Goal: Information Seeking & Learning: Learn about a topic

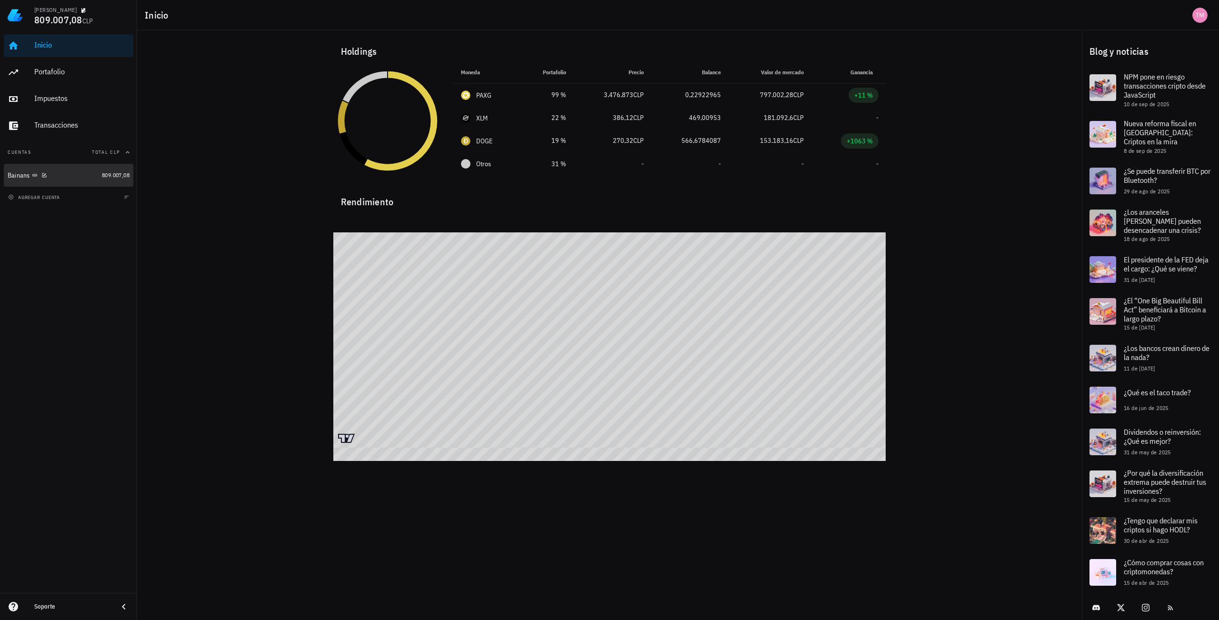
click at [81, 174] on div "Bainans" at bounding box center [53, 175] width 91 height 9
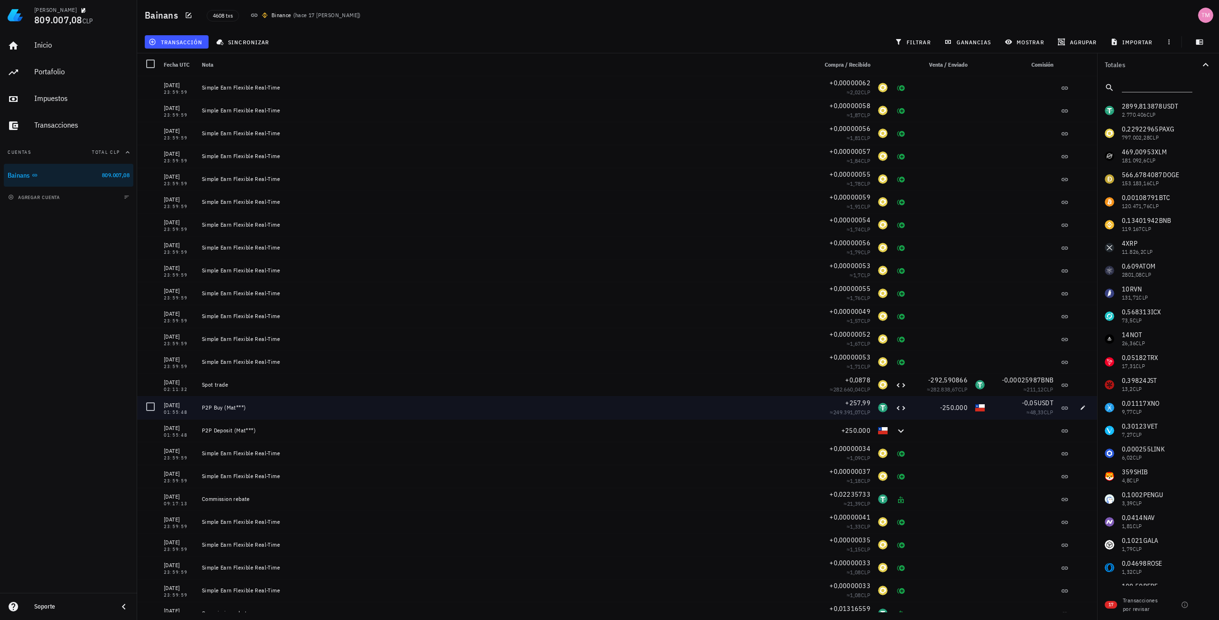
click at [151, 410] on div at bounding box center [150, 407] width 16 height 16
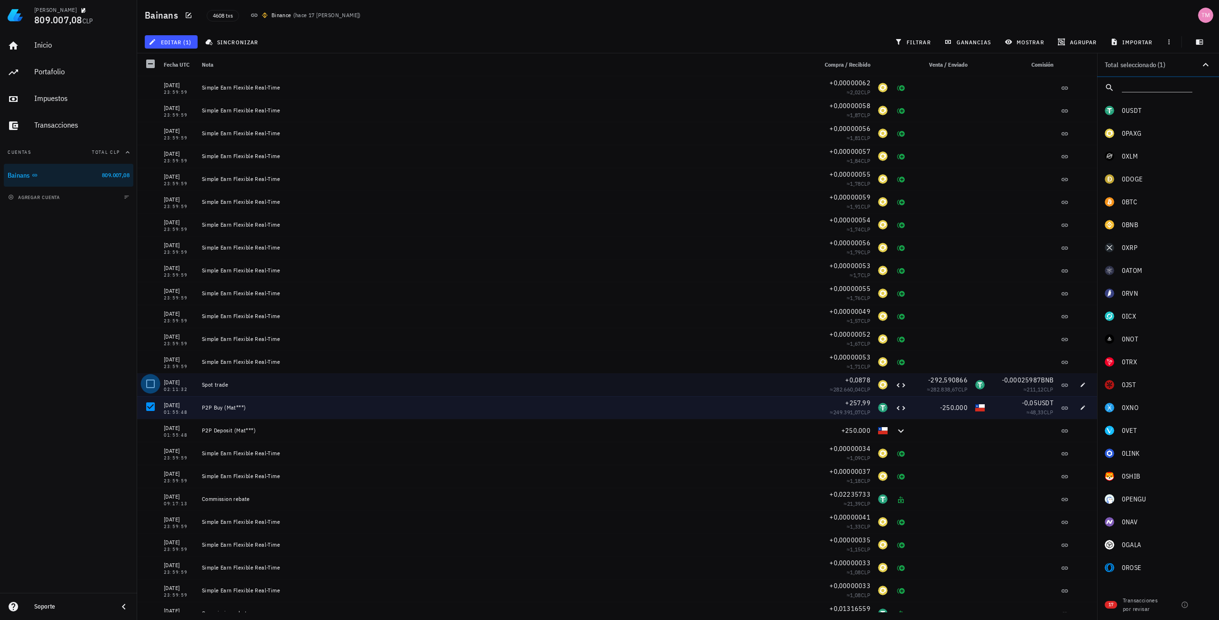
click at [151, 387] on div at bounding box center [150, 384] width 16 height 16
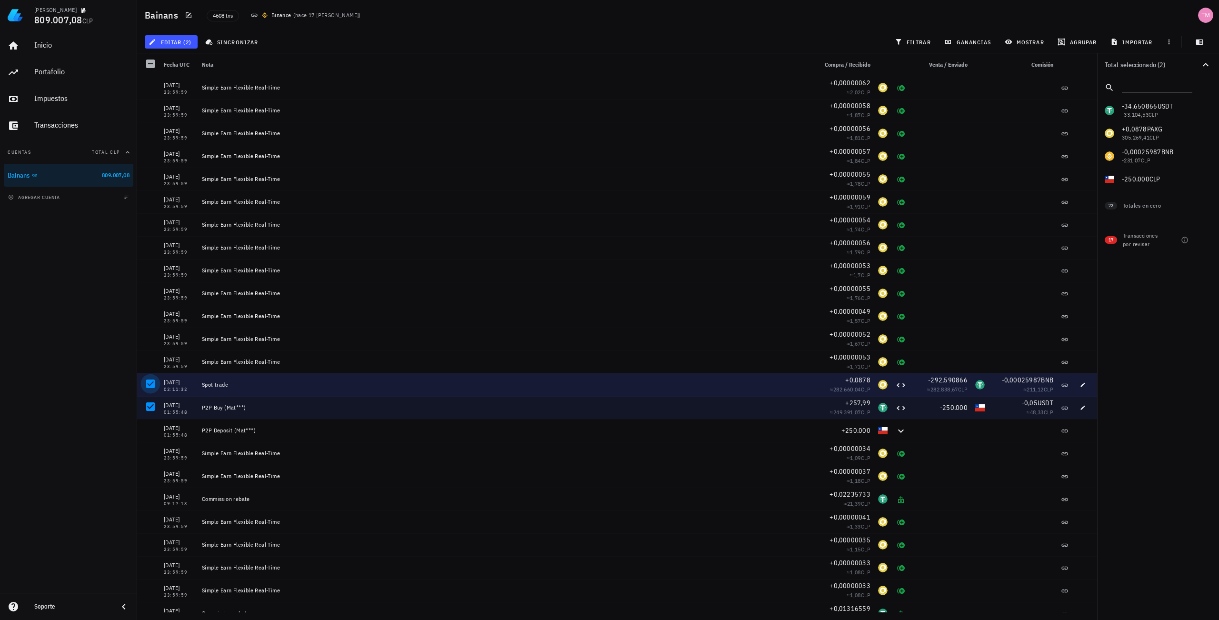
click at [159, 383] on div at bounding box center [150, 384] width 16 height 16
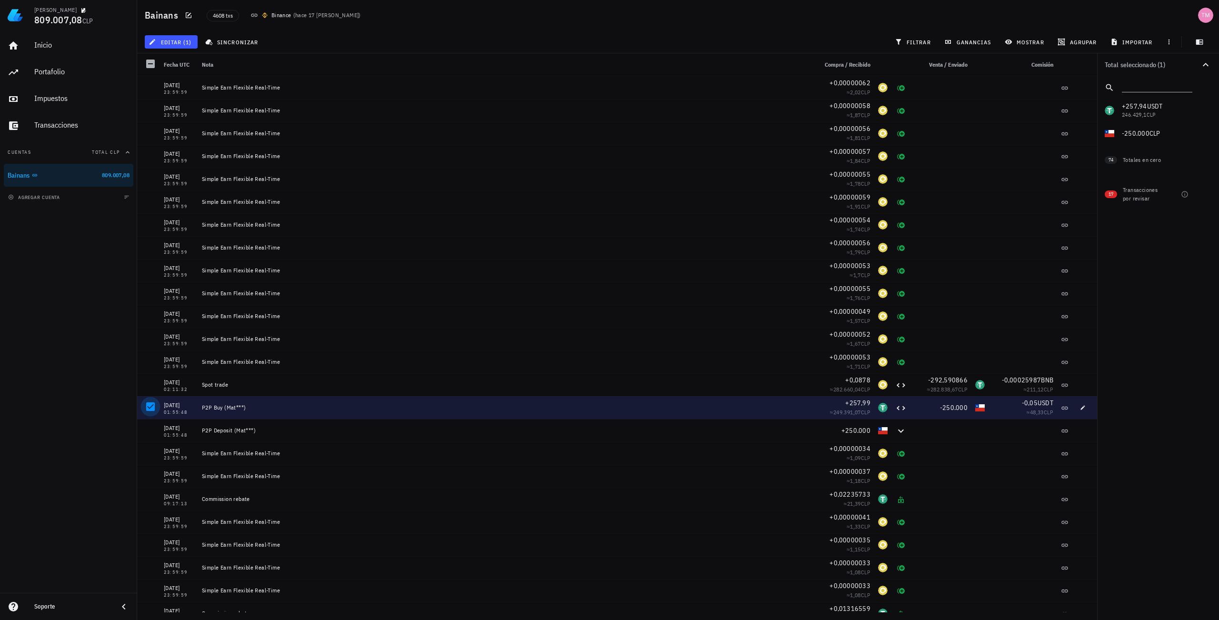
click at [148, 406] on div at bounding box center [150, 407] width 16 height 16
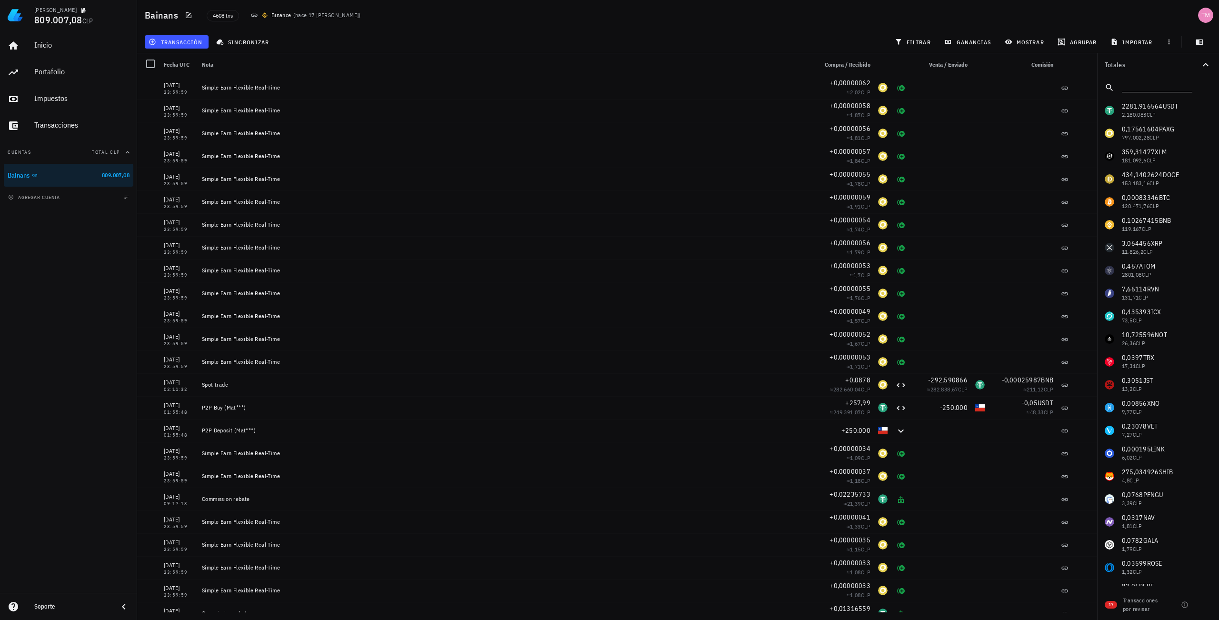
click at [76, 389] on div "Inicio Portafolio Impuestos Transacciones Cuentas Total CLP Bainans 809.007,08 …" at bounding box center [68, 311] width 137 height 563
click at [93, 320] on div "Inicio Portafolio Impuestos Transacciones Cuentas Total CLP Bainans 809.007,08 …" at bounding box center [68, 311] width 137 height 563
click at [825, 16] on div "Bainans 4608 txs Binance ( hace 17 días )" at bounding box center [678, 15] width 1082 height 30
click at [1169, 42] on icon "button" at bounding box center [1169, 42] width 1 height 5
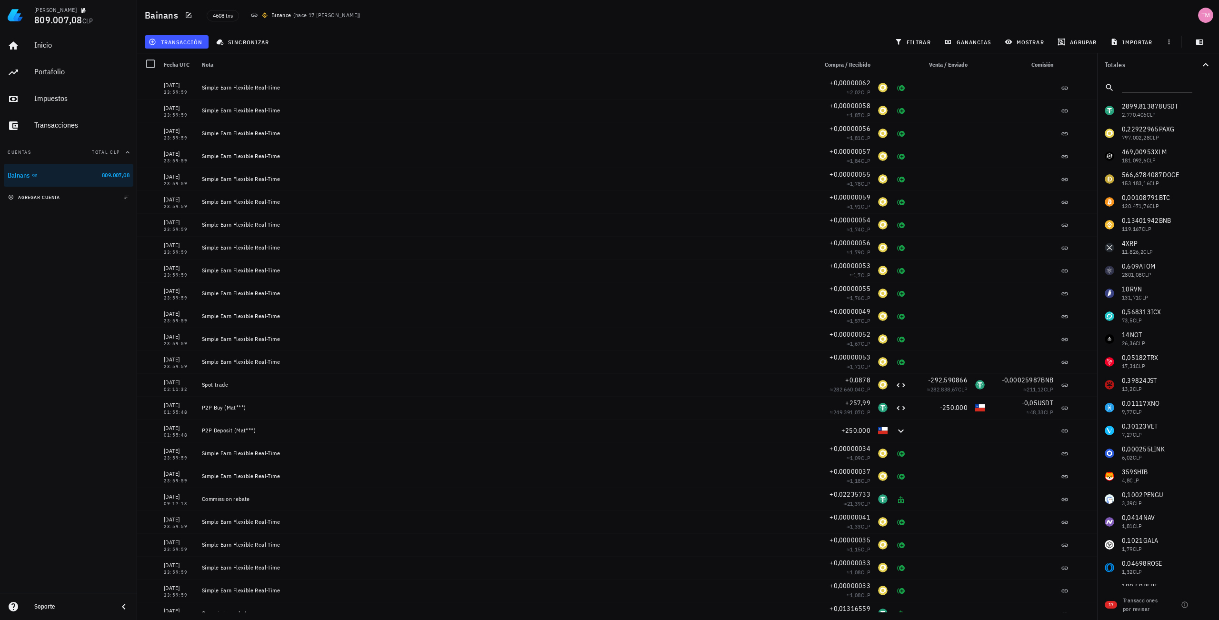
click at [27, 201] on button "agregar cuenta" at bounding box center [35, 197] width 59 height 10
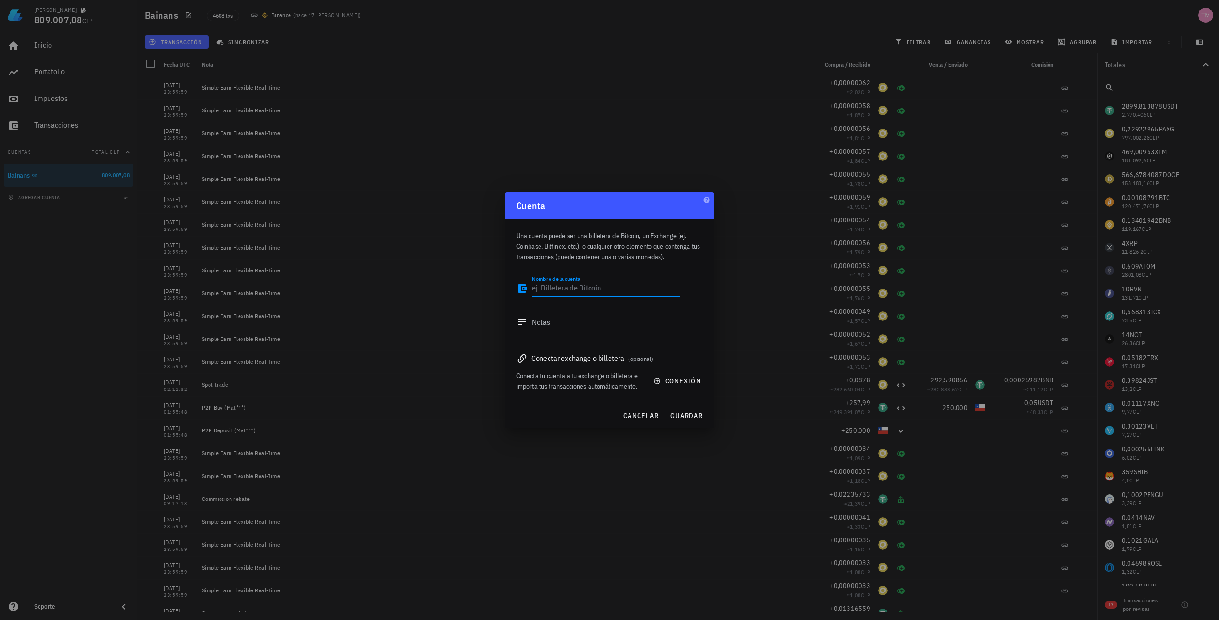
click at [582, 362] on div "Conectar exchange o billetera (opcional)" at bounding box center [609, 358] width 187 height 13
click at [638, 361] on span "(opcional)" at bounding box center [640, 358] width 25 height 7
drag, startPoint x: 638, startPoint y: 361, endPoint x: 666, endPoint y: 380, distance: 33.7
click at [666, 380] on span "conexión" at bounding box center [678, 381] width 46 height 9
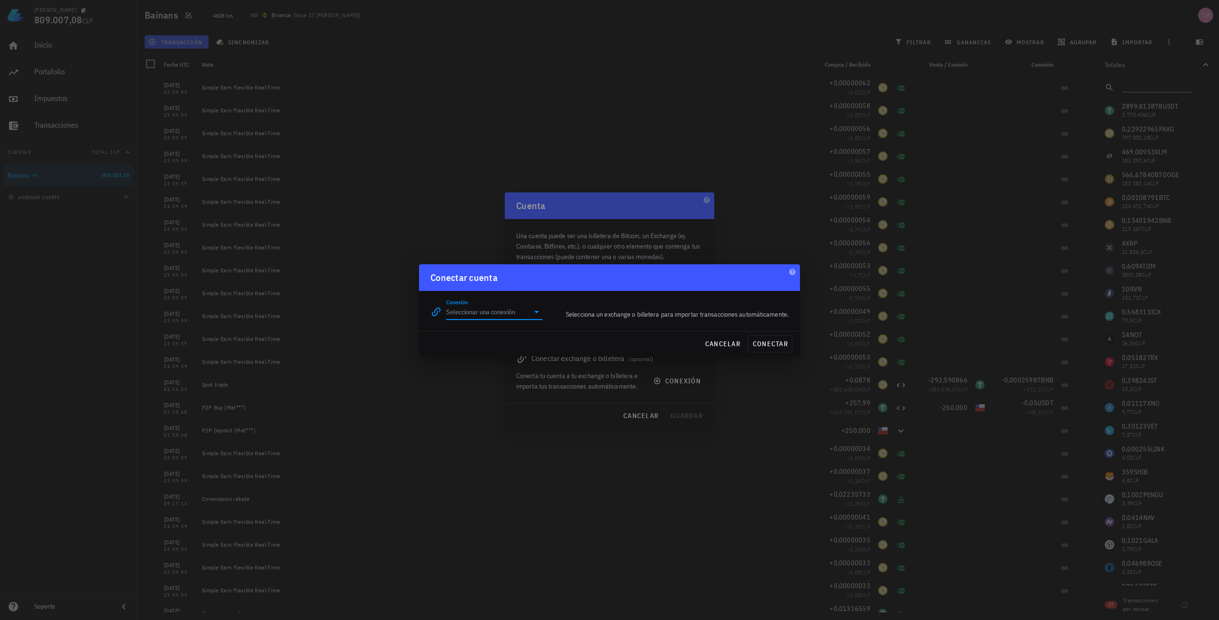
click at [512, 306] on input "Conexión" at bounding box center [487, 311] width 83 height 15
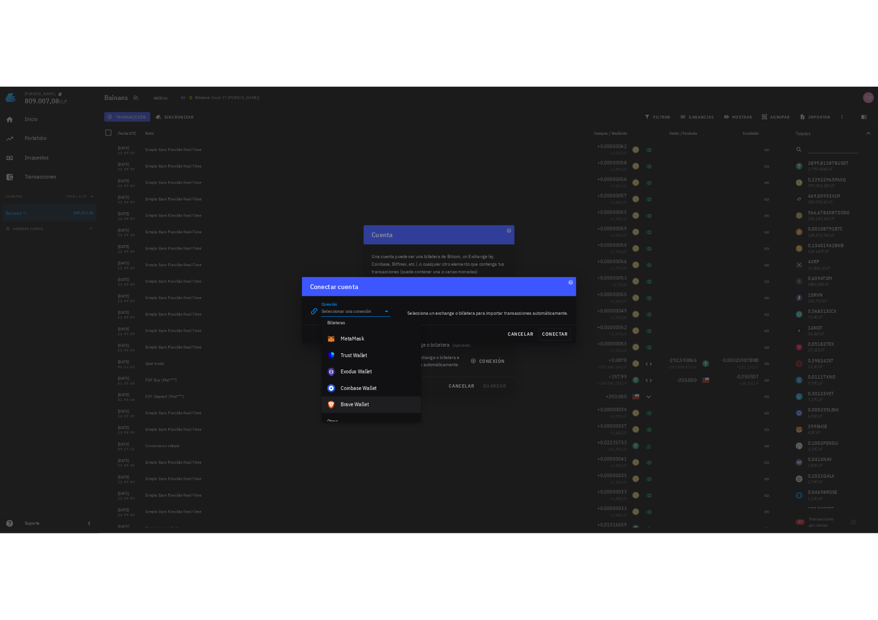
scroll to position [621, 0]
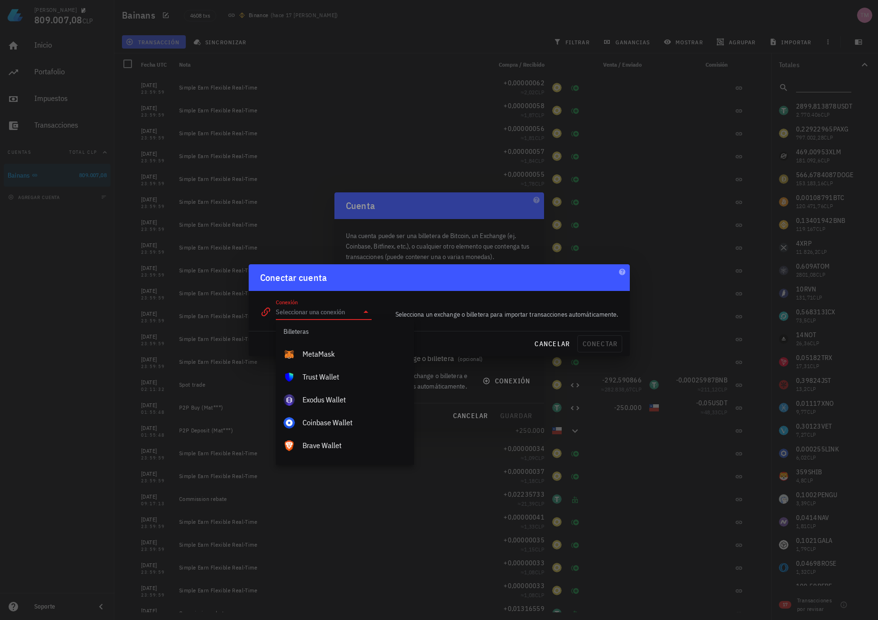
click at [544, 231] on div at bounding box center [439, 310] width 878 height 620
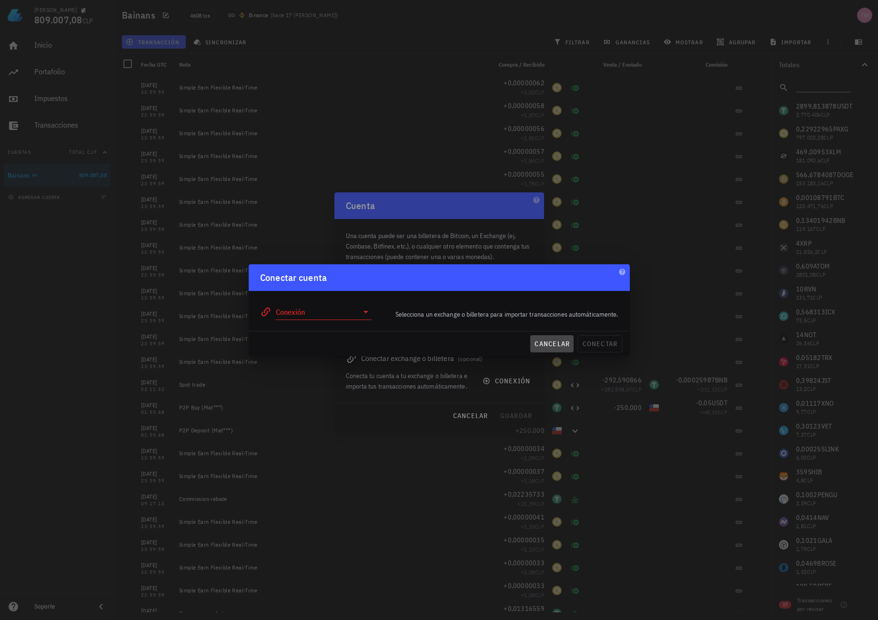
click at [546, 343] on span "cancelar" at bounding box center [552, 344] width 36 height 9
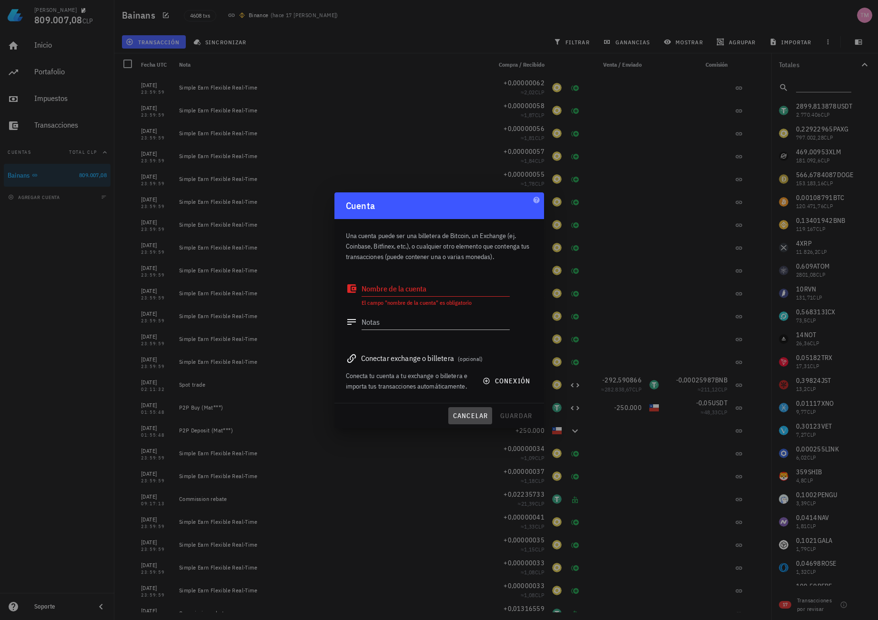
click at [462, 412] on span "cancelar" at bounding box center [470, 416] width 36 height 9
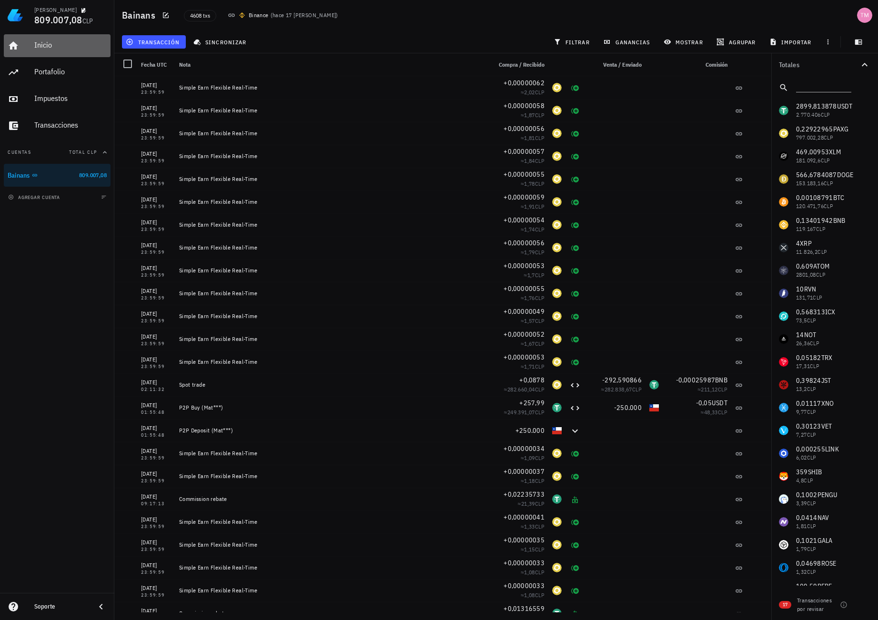
click at [58, 49] on div "Inicio" at bounding box center [70, 44] width 72 height 9
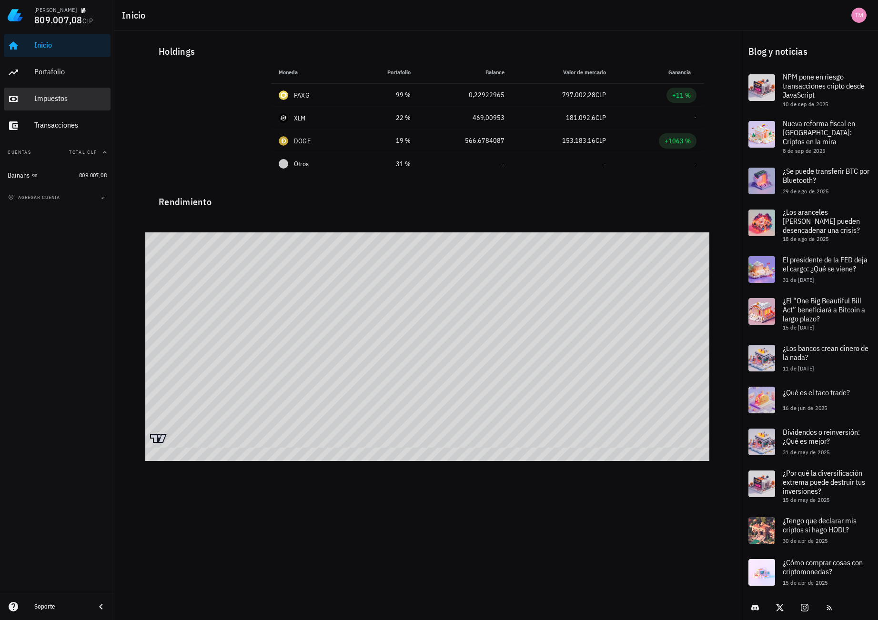
click at [65, 96] on div "Impuestos" at bounding box center [70, 98] width 72 height 9
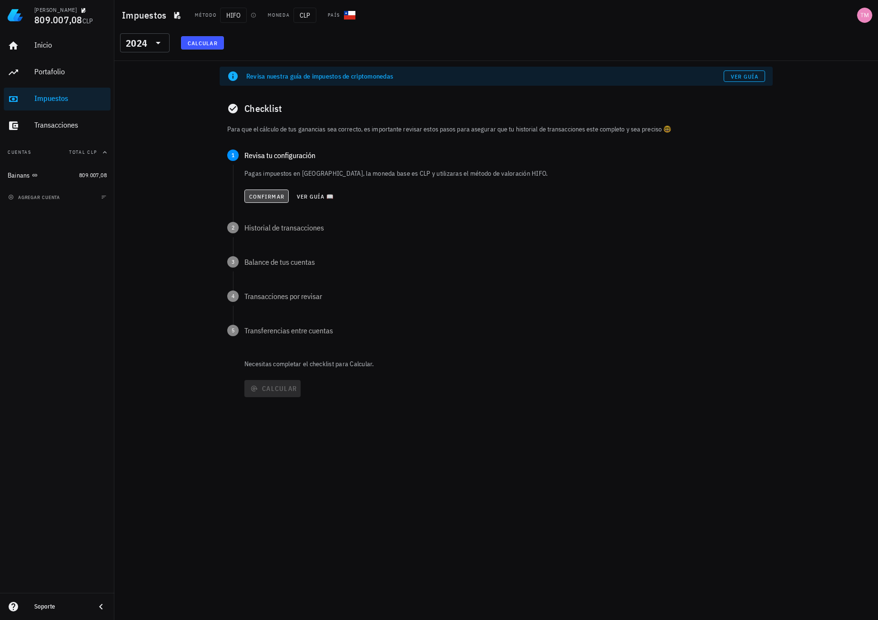
click at [266, 197] on span "Confirmar" at bounding box center [267, 196] width 36 height 7
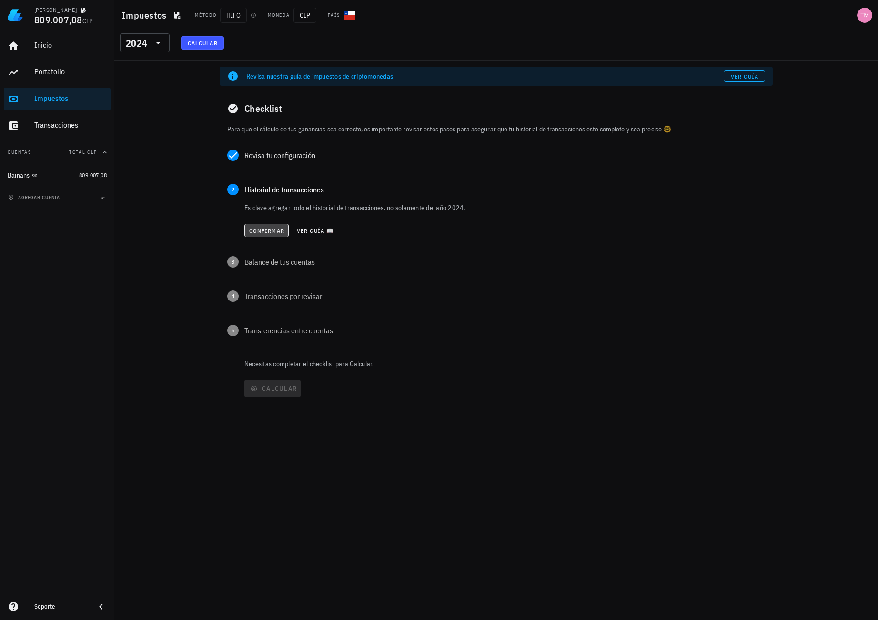
click at [271, 229] on span "Confirmar" at bounding box center [267, 230] width 36 height 7
click at [140, 48] on div "2024" at bounding box center [138, 42] width 25 height 19
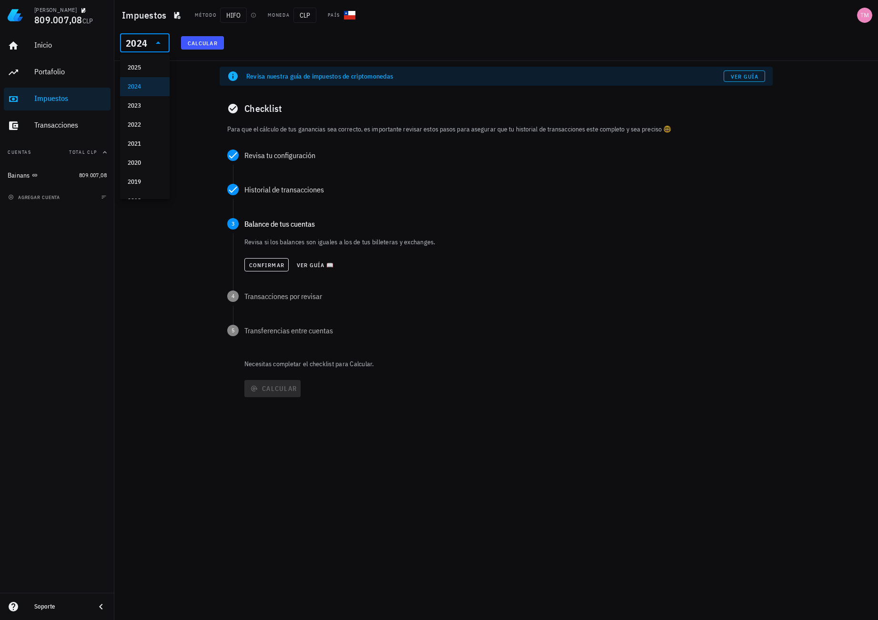
click at [149, 44] on input "text" at bounding box center [149, 42] width 1 height 15
click at [160, 44] on icon at bounding box center [158, 42] width 5 height 2
click at [174, 99] on div "Revisa nuestra guía de impuestos de criptomonedas Ver guía Checklist Para que e…" at bounding box center [496, 340] width 764 height 559
click at [232, 15] on span "HIFO" at bounding box center [233, 15] width 27 height 15
click at [442, 527] on div "Revisa nuestra guía de impuestos de criptomonedas Ver guía Checklist Para que e…" at bounding box center [496, 340] width 764 height 559
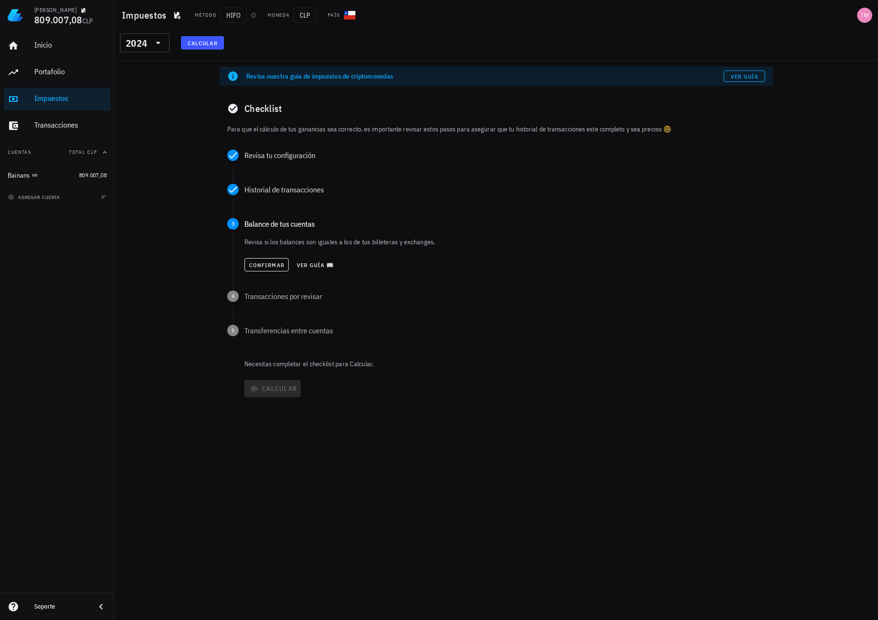
click at [442, 526] on div "Revisa nuestra guía de impuestos de criptomonedas Ver guía Checklist Para que e…" at bounding box center [496, 340] width 764 height 559
